Goal: Navigation & Orientation: Find specific page/section

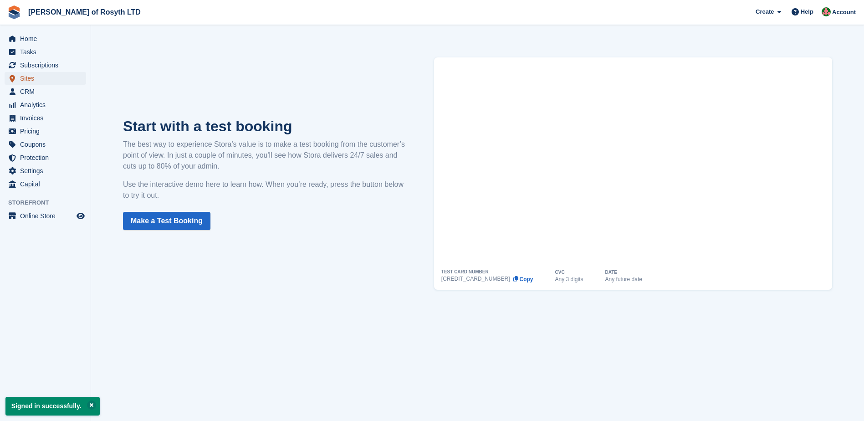
click at [28, 77] on span "Sites" at bounding box center [47, 78] width 55 height 13
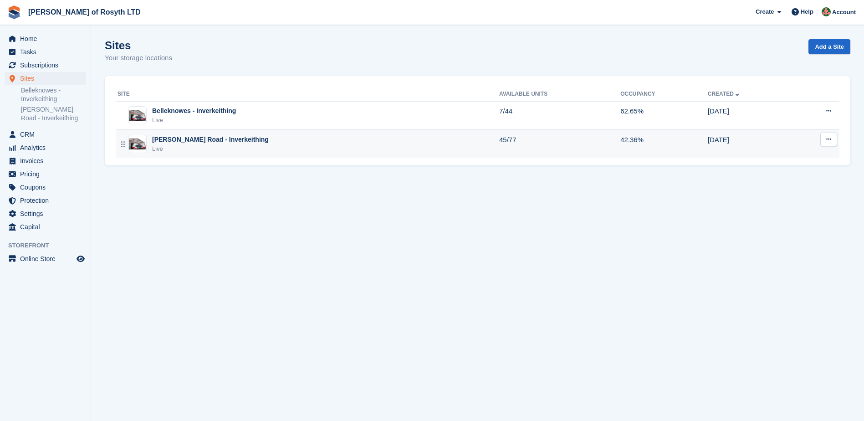
click at [141, 142] on img at bounding box center [137, 144] width 17 height 11
